Goal: Find specific page/section: Locate a particular part of the current website

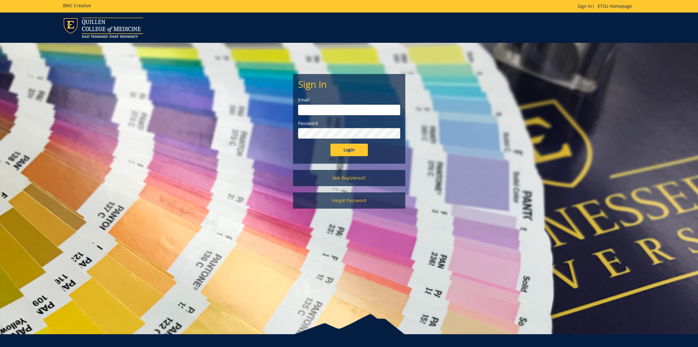
type input "[EMAIL_ADDRESS][DOMAIN_NAME]"
click at [347, 147] on input "Login" at bounding box center [349, 149] width 37 height 12
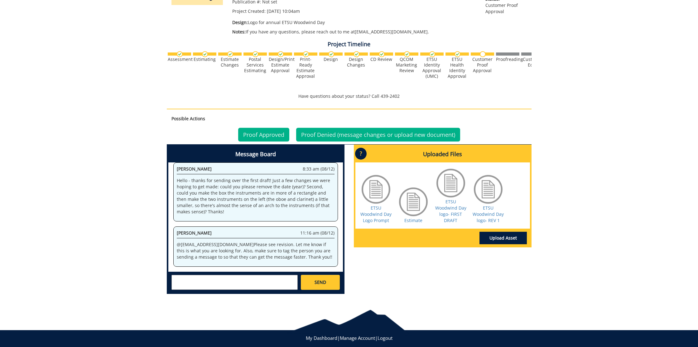
scroll to position [127, 0]
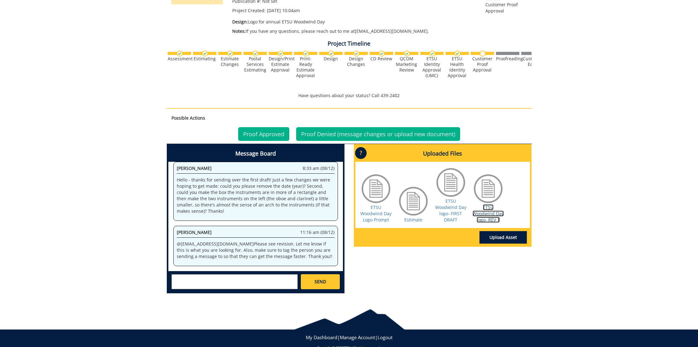
click at [491, 211] on link "ETSU Woodwind Day logo- REV 1" at bounding box center [488, 213] width 31 height 18
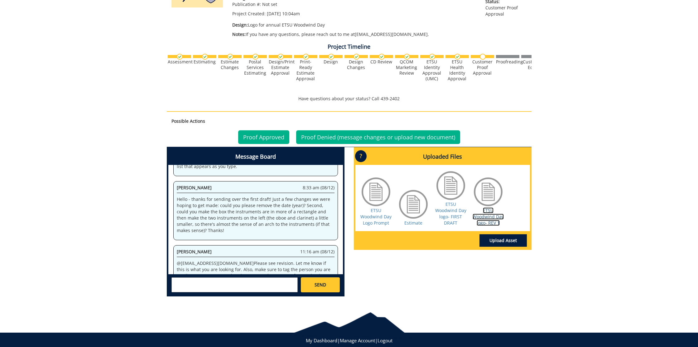
scroll to position [63, 0]
